Goal: Task Accomplishment & Management: Use online tool/utility

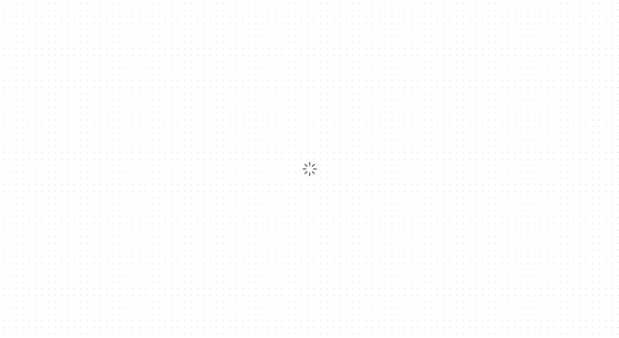
click at [385, 119] on div at bounding box center [309, 169] width 619 height 338
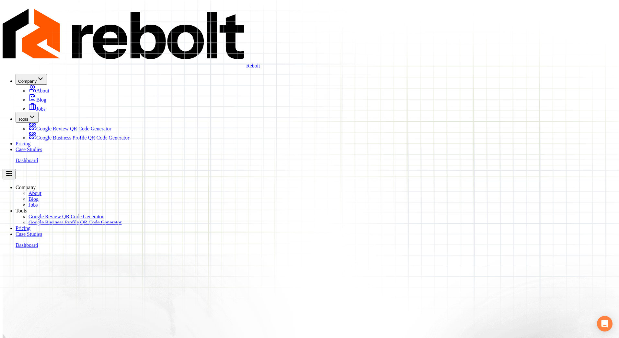
click at [38, 157] on link "Dashboard" at bounding box center [27, 160] width 22 height 6
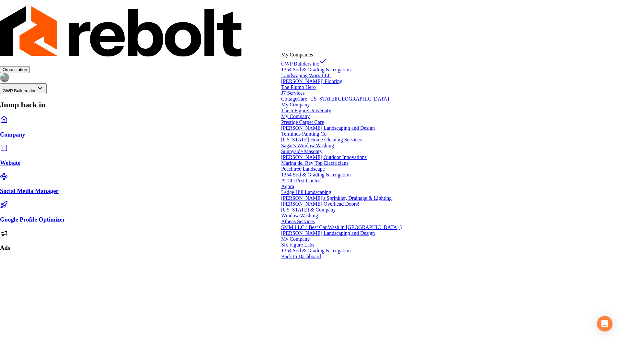
click at [308, 45] on html "Organization GWP Builders inc Jump back in Company Website Social Media Manager…" at bounding box center [309, 128] width 619 height 257
click at [318, 78] on span "Landscaping Worx LLC" at bounding box center [306, 76] width 50 height 6
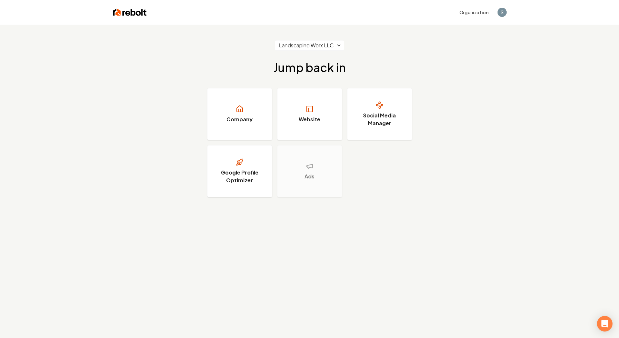
click at [318, 99] on link "Website" at bounding box center [309, 114] width 65 height 52
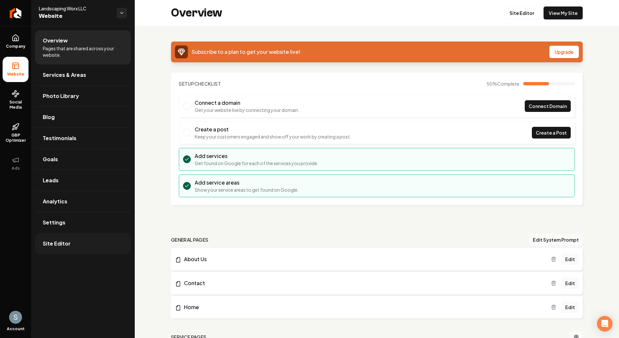
click at [82, 245] on link "Site Editor" at bounding box center [83, 243] width 96 height 21
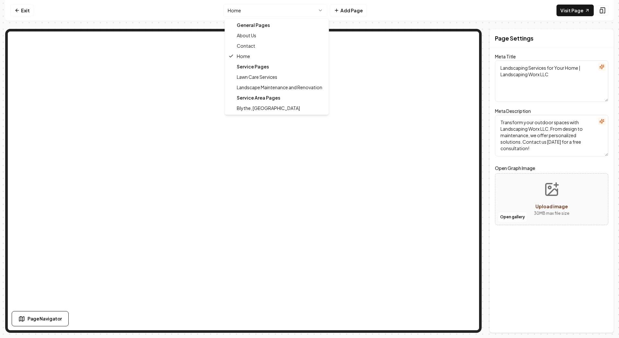
click at [270, 12] on html "Computer Required This feature is only available on a computer. Please switch t…" at bounding box center [309, 169] width 619 height 338
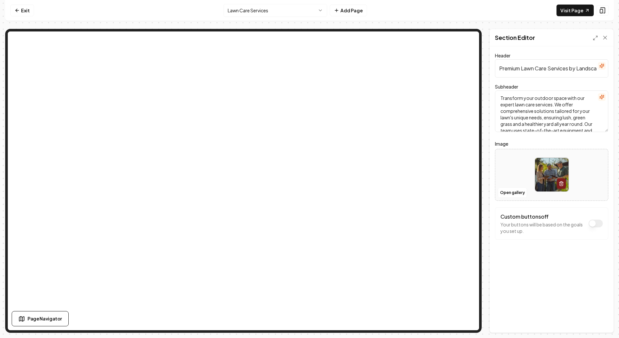
click at [605, 63] on button "button" at bounding box center [602, 66] width 8 height 8
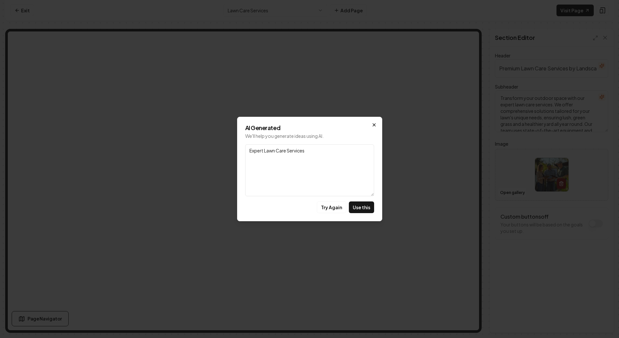
click at [375, 126] on icon "button" at bounding box center [374, 124] width 3 height 3
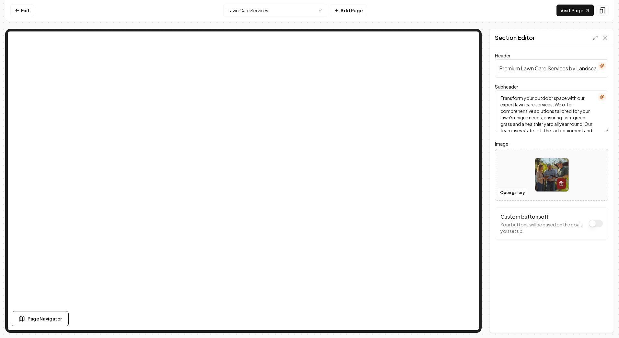
click at [532, 73] on input "Premium Lawn Care Services by Landscaping Worx LLC" at bounding box center [551, 68] width 113 height 18
type input "$"
